Goal: Task Accomplishment & Management: Complete application form

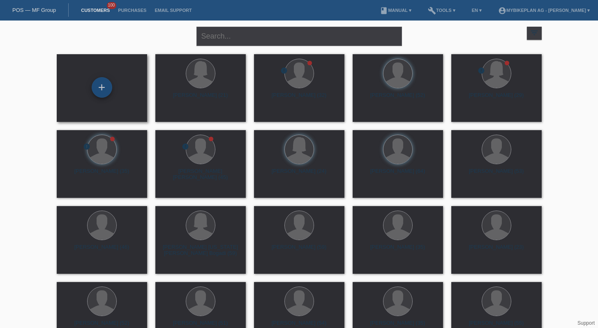
click at [99, 85] on div "+" at bounding box center [102, 87] width 21 height 21
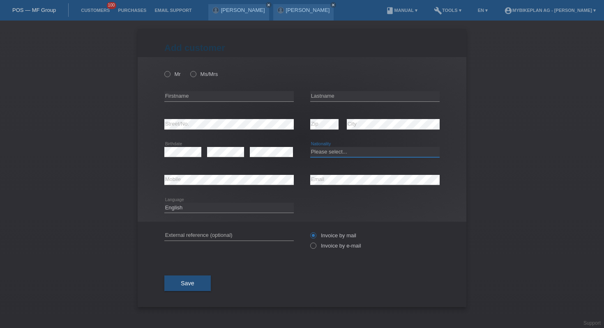
click at [328, 156] on select "Please select... Switzerland Austria Germany Liechtenstein ------------ Afghani…" at bounding box center [374, 152] width 129 height 10
select select "CH"
click at [331, 97] on input "text" at bounding box center [374, 96] width 129 height 10
paste input "Gustin"
type input "Gustin"
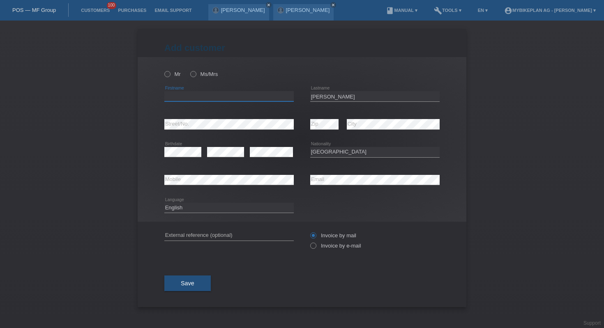
click at [262, 95] on input "text" at bounding box center [228, 96] width 129 height 10
paste input "Nina"
type input "Nina"
click at [199, 73] on label "Ms/Mrs" at bounding box center [204, 74] width 28 height 6
click at [195, 73] on input "Ms/Mrs" at bounding box center [192, 73] width 5 height 5
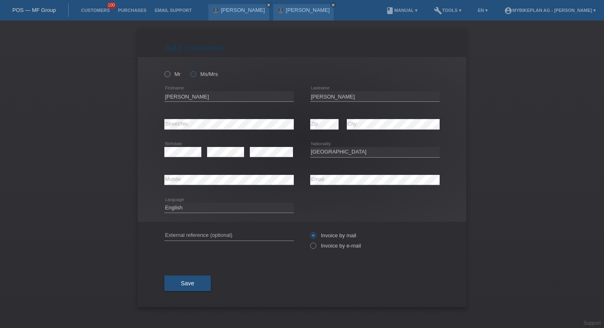
radio input "true"
click at [222, 238] on input "text" at bounding box center [228, 235] width 129 height 10
paste input "44164200803"
type input "44164200803"
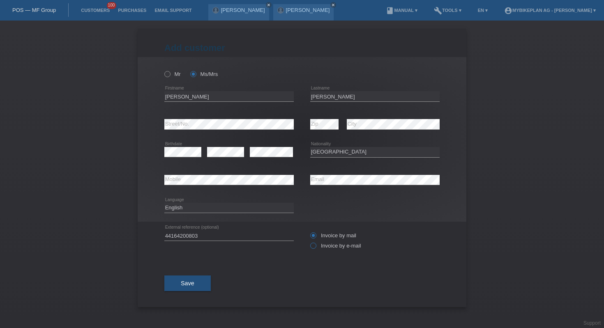
click at [326, 249] on label "Invoice by e-mail" at bounding box center [335, 246] width 51 height 6
click at [315, 249] on input "Invoice by e-mail" at bounding box center [312, 248] width 5 height 10
radio input "true"
click at [190, 278] on button "Save" at bounding box center [187, 284] width 46 height 16
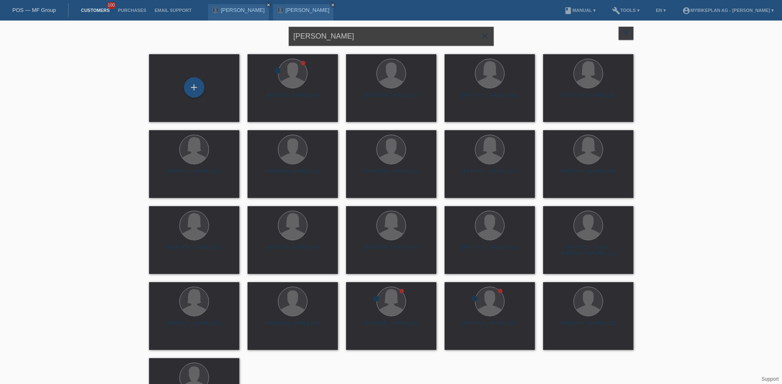
click at [350, 34] on input "[PERSON_NAME]" at bounding box center [391, 36] width 205 height 19
paste input "44067736322 - Sonja Schneiter, BMC Teammachine R 01 FIVE"
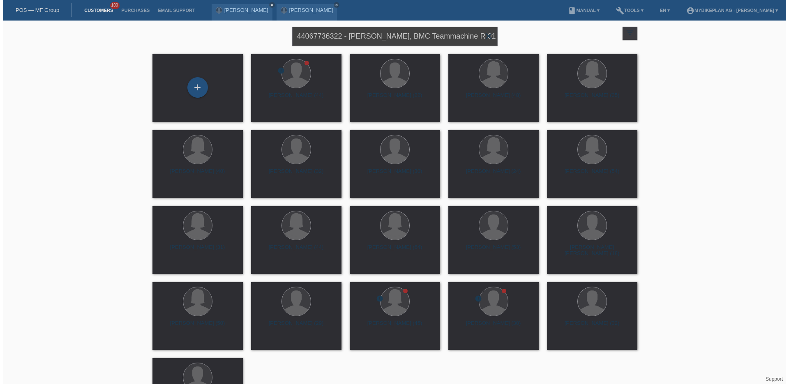
scroll to position [0, 8]
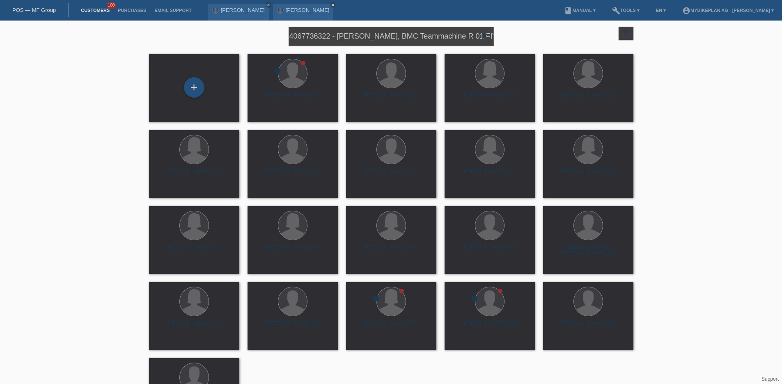
type input "44067736322 - Sonja Schneiter, BMC Teammachine R 01 FIVE"
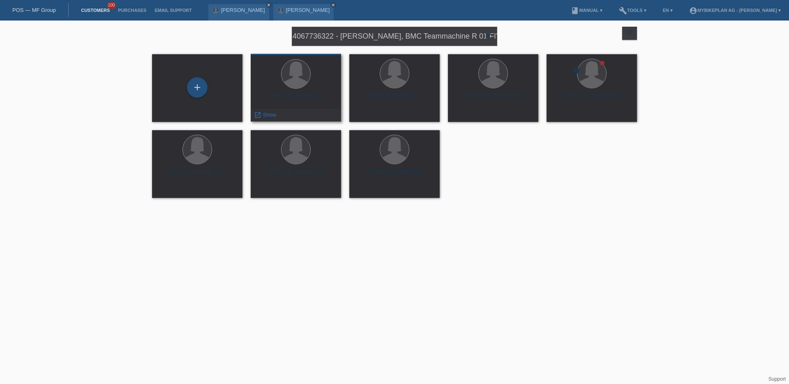
scroll to position [0, 0]
click at [299, 115] on div "launch Show" at bounding box center [296, 115] width 90 height 12
click at [270, 114] on span "Show" at bounding box center [270, 115] width 14 height 6
click at [582, 103] on div "Sonja Schneiter (45)" at bounding box center [591, 98] width 77 height 13
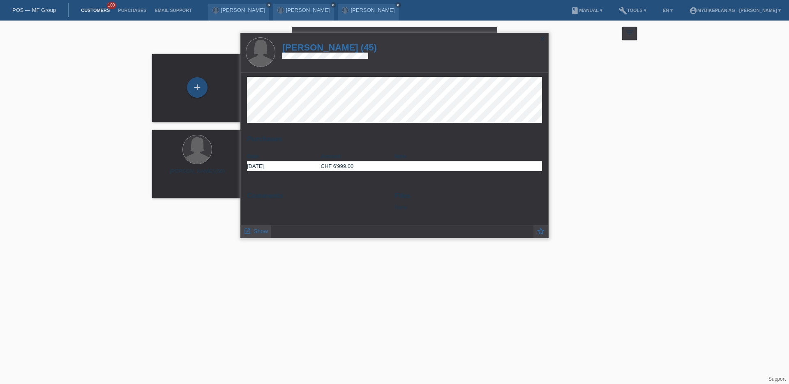
click at [258, 230] on span "Show" at bounding box center [260, 231] width 14 height 7
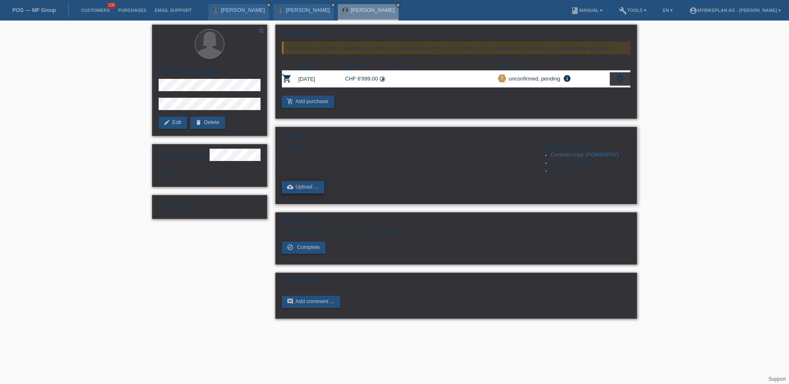
click at [313, 185] on link "cloud_upload Upload ..." at bounding box center [303, 187] width 42 height 12
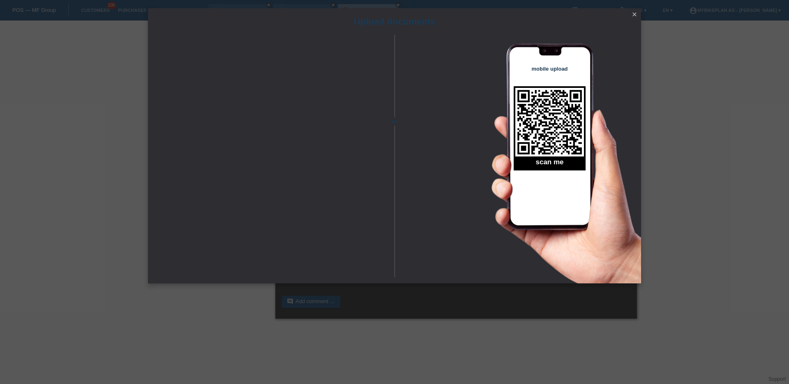
click at [343, 295] on div "Upload documents or mobile upload scan me close" at bounding box center [394, 192] width 789 height 384
click at [635, 11] on icon "close" at bounding box center [634, 14] width 7 height 7
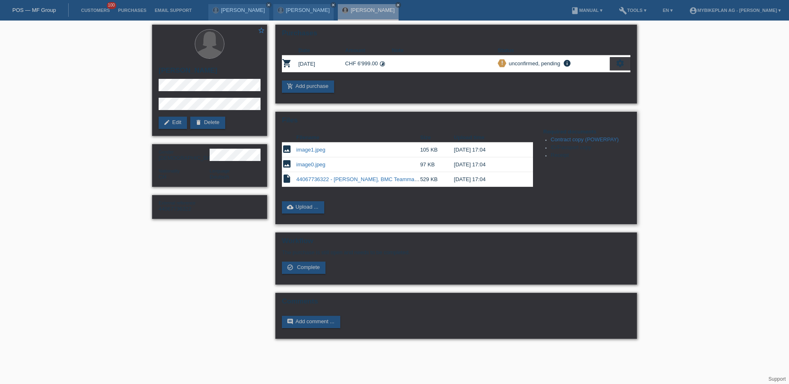
click at [308, 163] on link "image0.jpeg" at bounding box center [310, 164] width 29 height 6
click at [307, 152] on link "image1.jpeg" at bounding box center [310, 150] width 29 height 6
click at [176, 117] on link "edit Edit" at bounding box center [173, 123] width 28 height 12
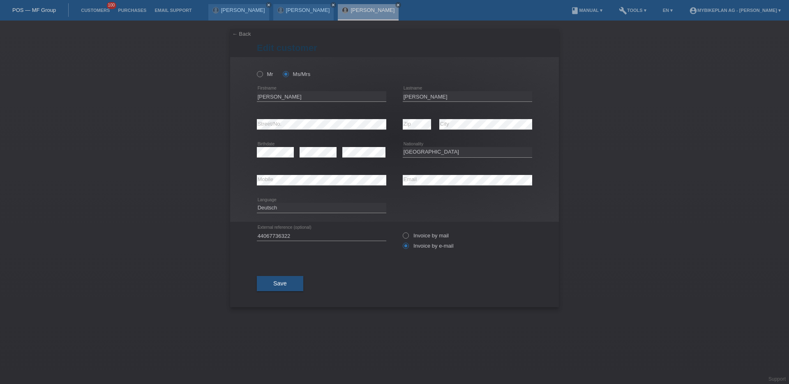
select select "CH"
click at [432, 97] on input "[PERSON_NAME]" at bounding box center [466, 96] width 129 height 10
type input "[PERSON_NAME]"
click at [287, 283] on button "Save" at bounding box center [280, 284] width 46 height 16
